Goal: Navigation & Orientation: Find specific page/section

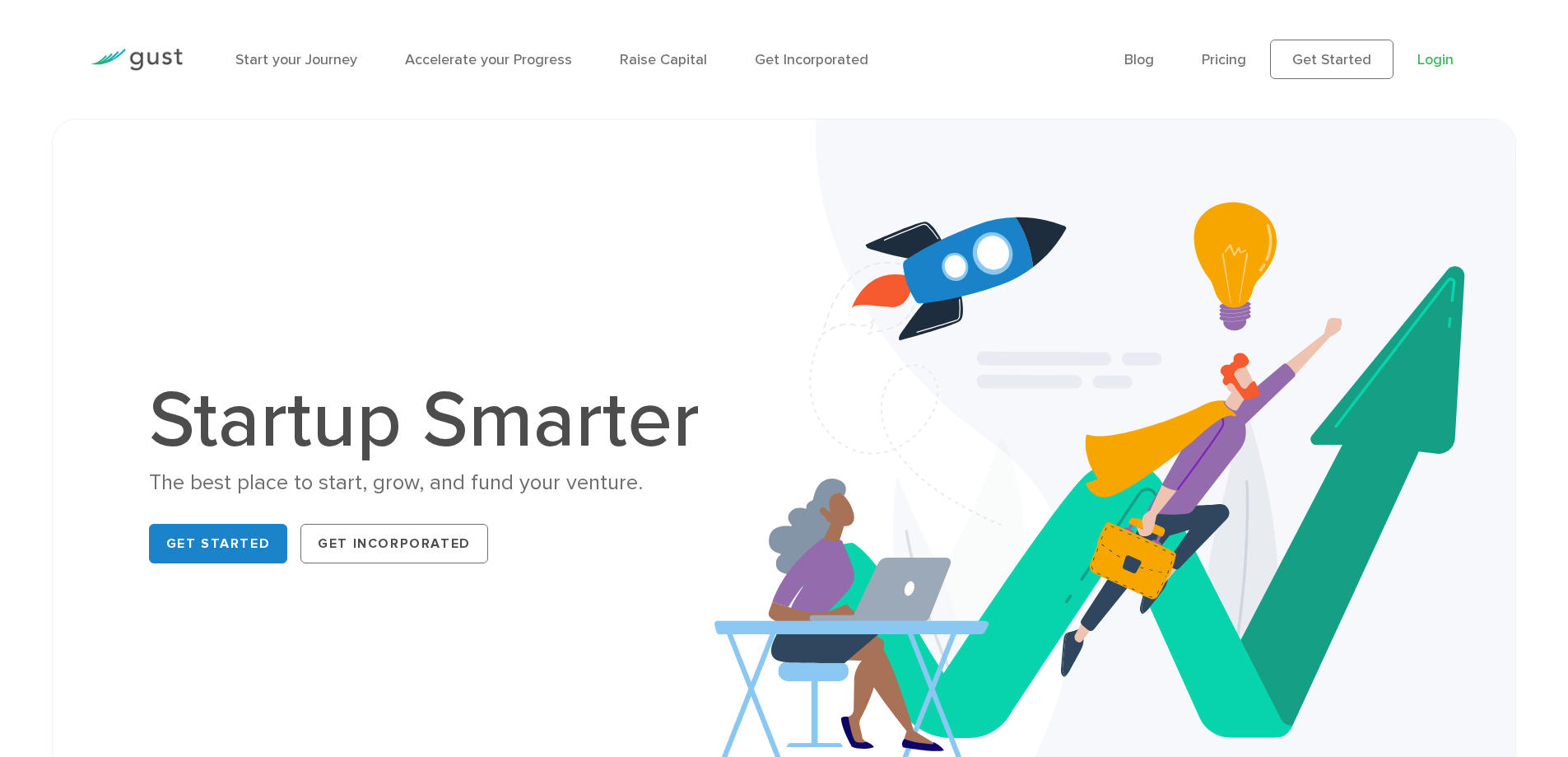
click at [1433, 63] on link "Login" at bounding box center [1436, 60] width 37 height 17
click at [1133, 59] on link "Blog" at bounding box center [1139, 60] width 29 height 17
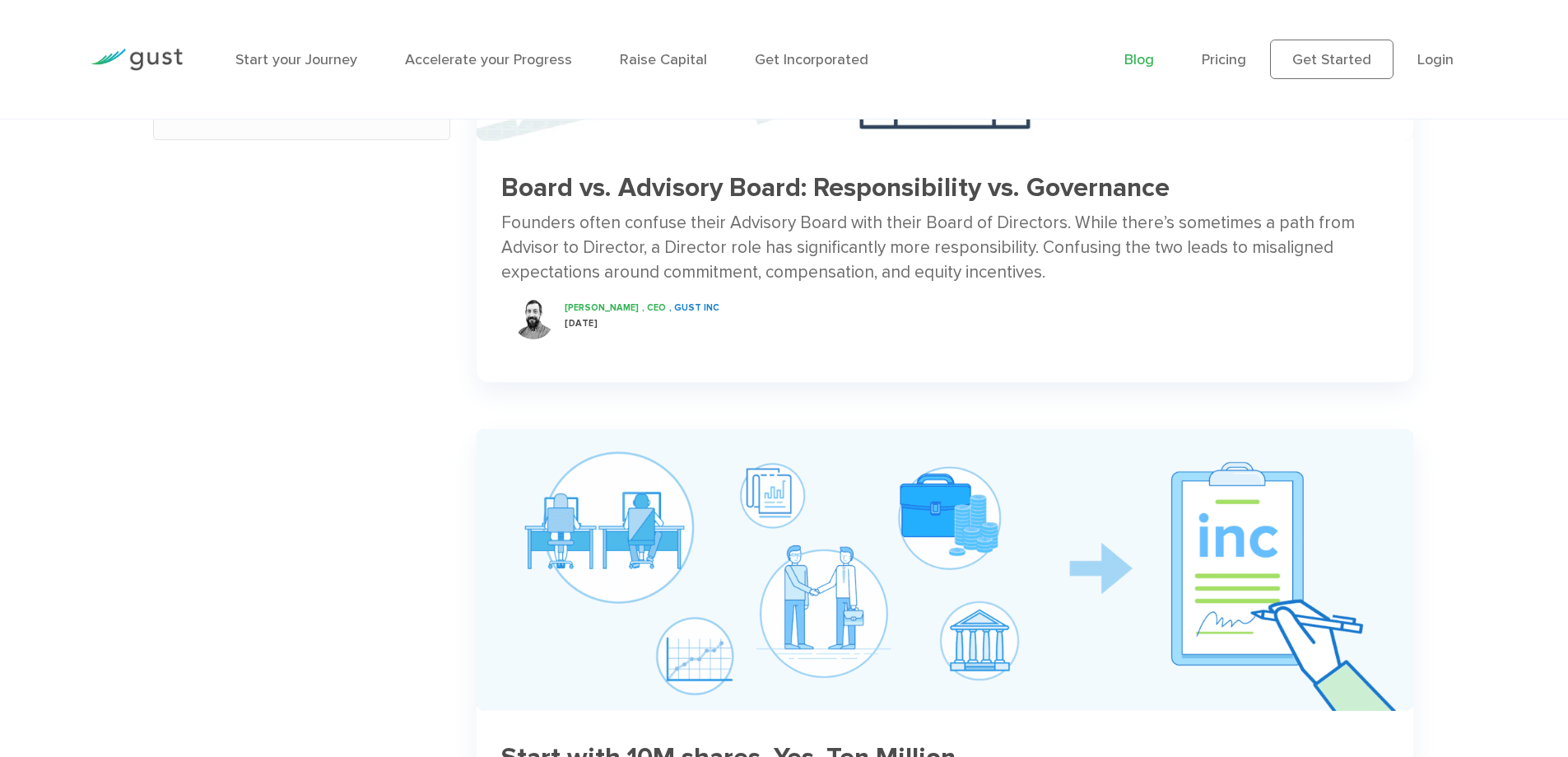
scroll to position [1235, 0]
